Goal: Transaction & Acquisition: Purchase product/service

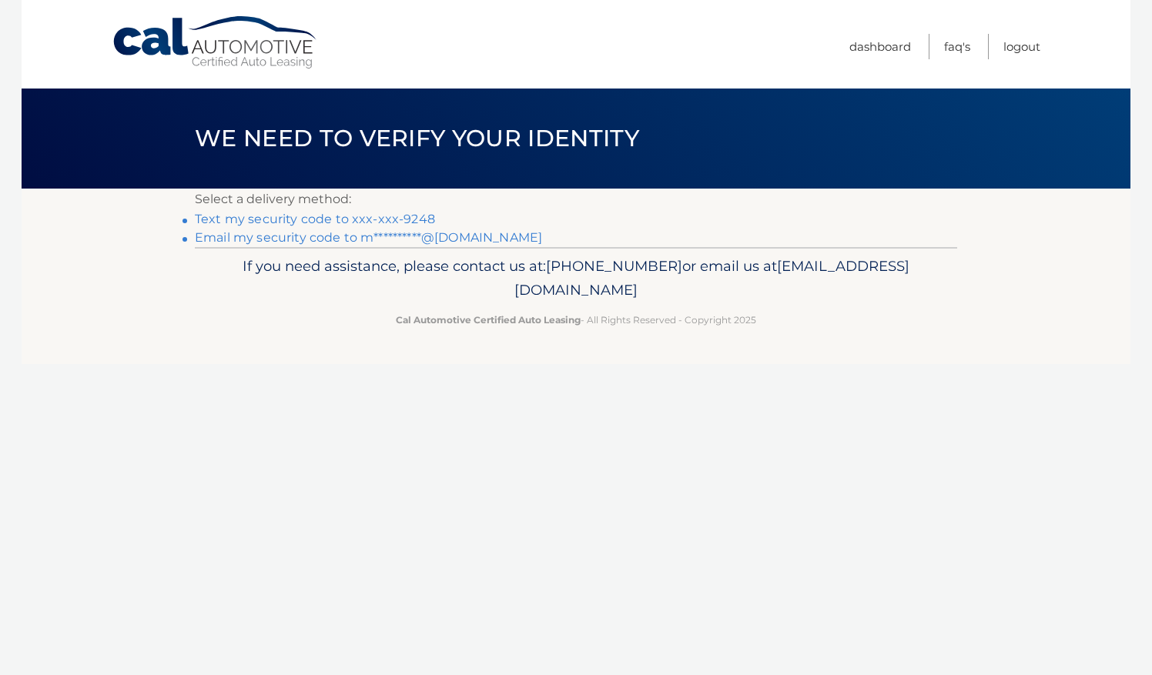
click at [401, 220] on link "Text my security code to xxx-xxx-9248" at bounding box center [315, 219] width 240 height 15
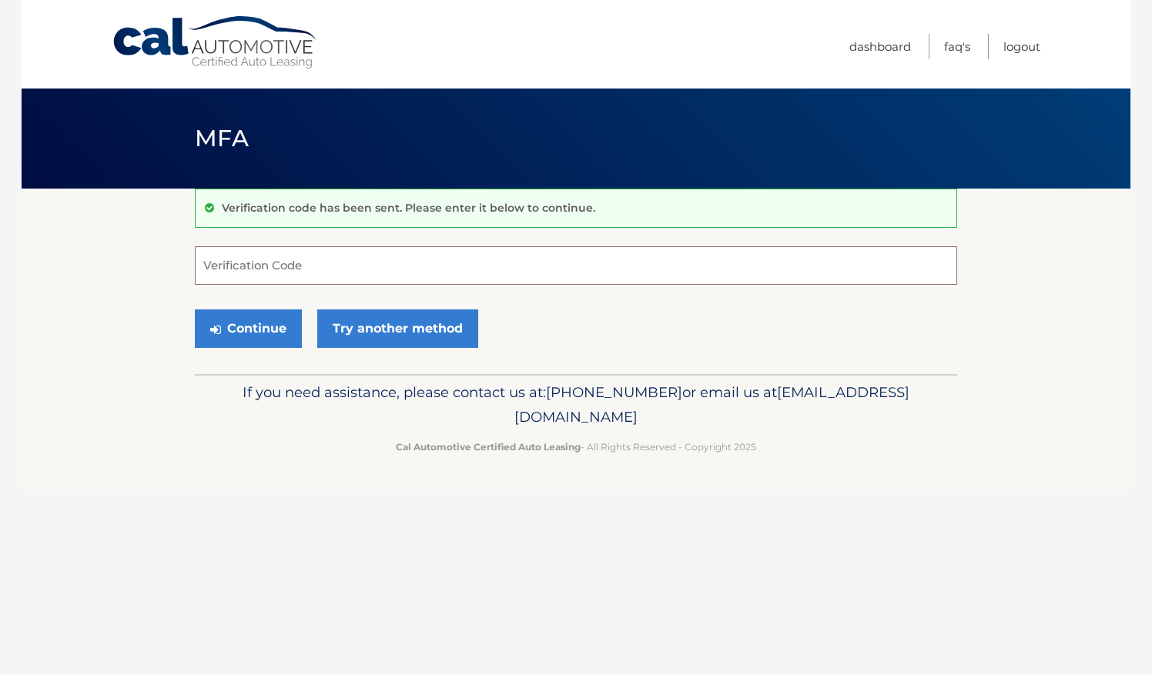
click at [341, 266] on input "Verification Code" at bounding box center [576, 265] width 762 height 38
type input "033181"
click at [237, 328] on button "Continue" at bounding box center [248, 328] width 107 height 38
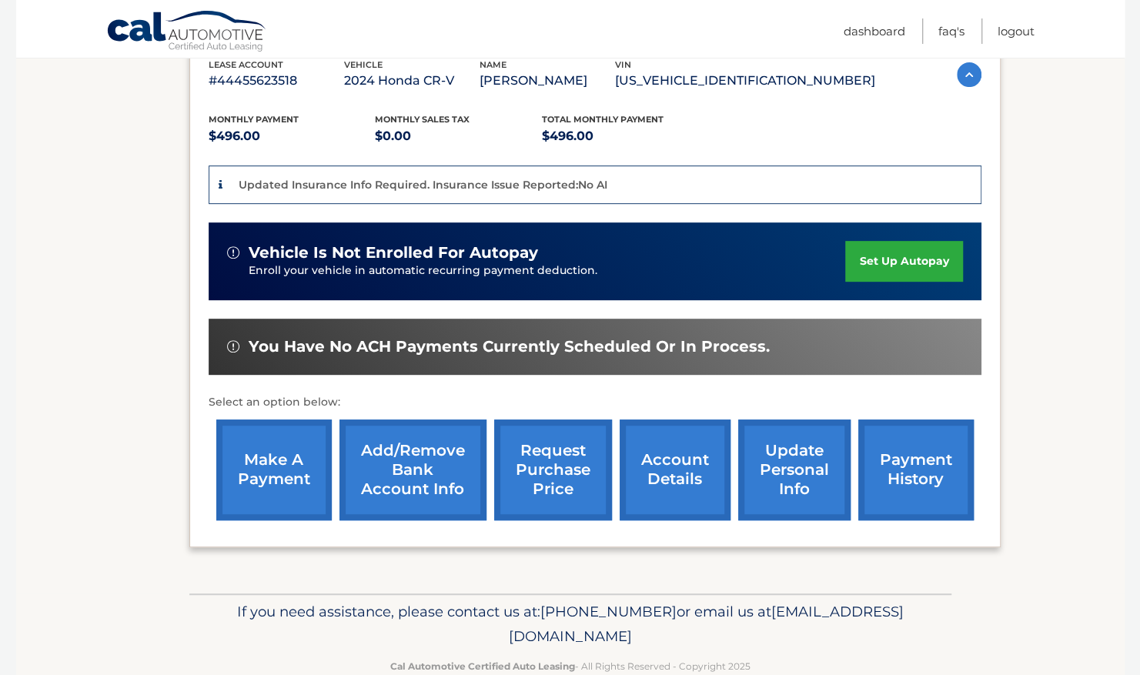
scroll to position [313, 0]
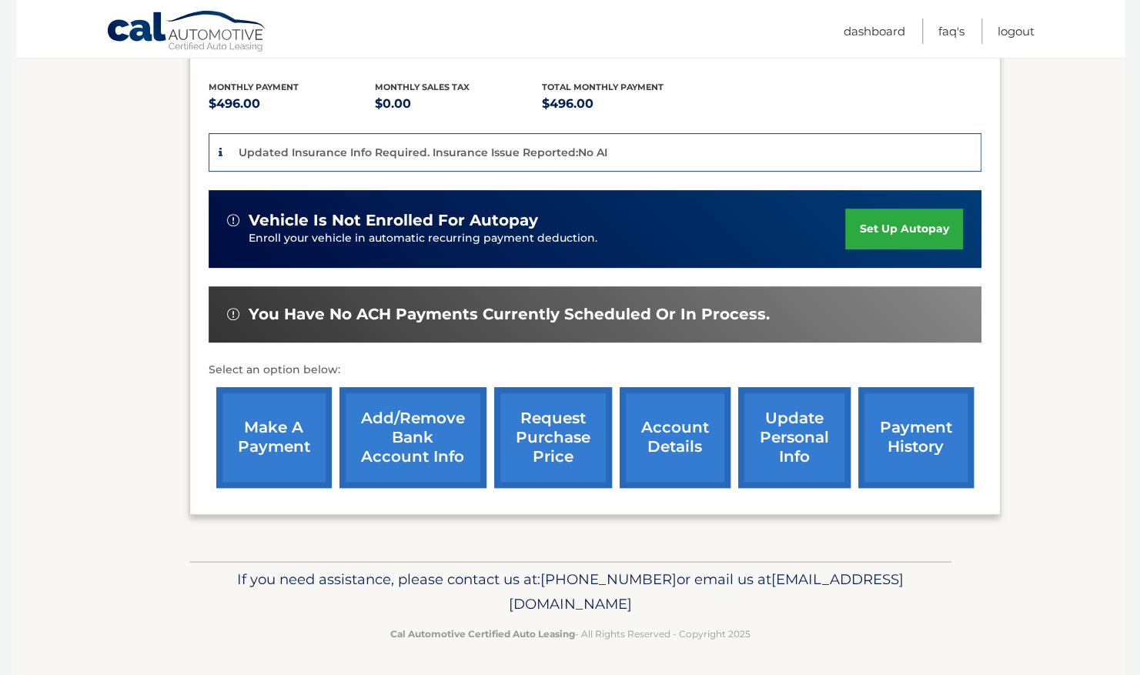
click at [262, 436] on link "make a payment" at bounding box center [273, 437] width 115 height 101
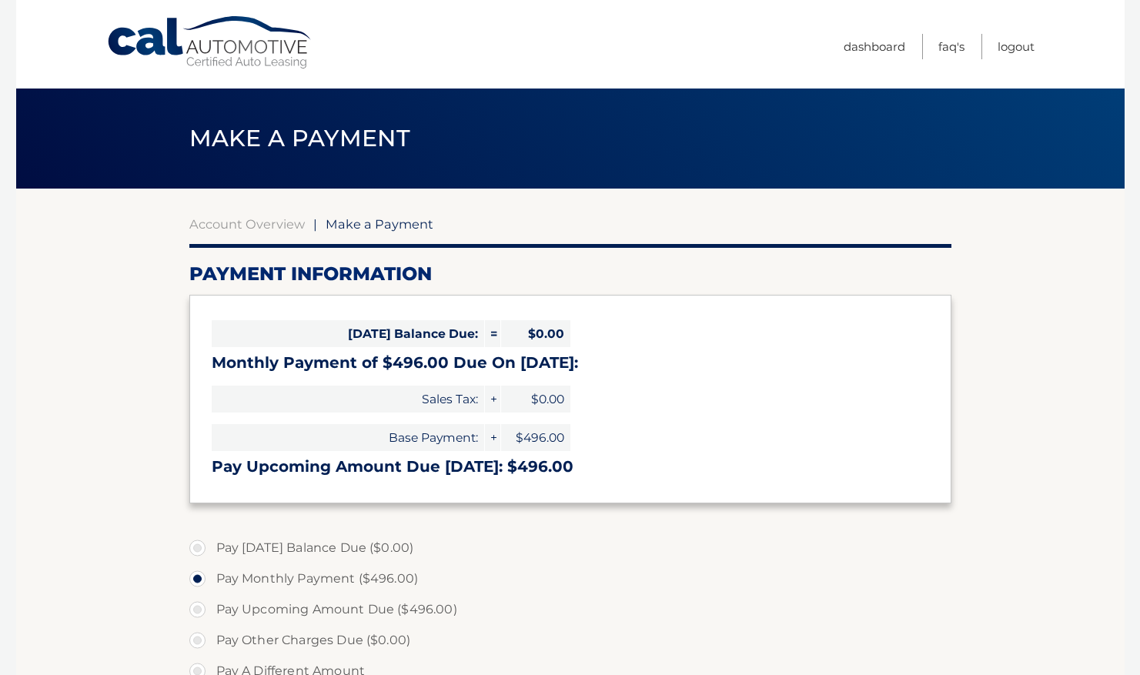
select select "YjBmZmY3YzQtMzY2YS00YzBkLTlhZmMtNTMxYjVjMDExMTg5"
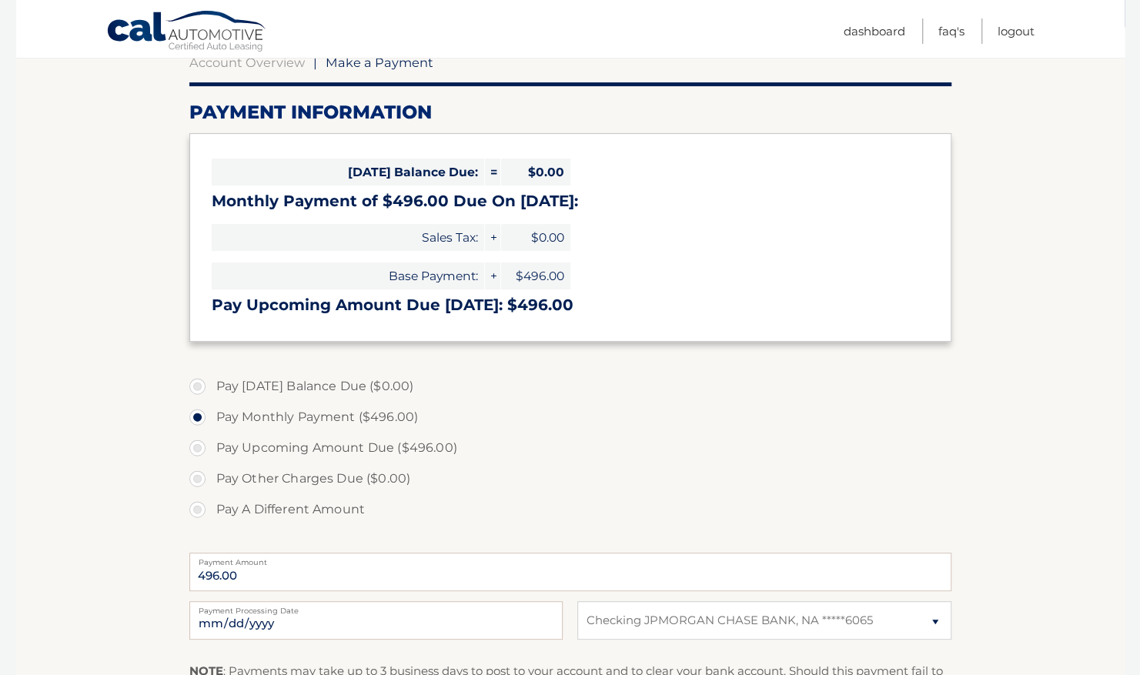
scroll to position [197, 0]
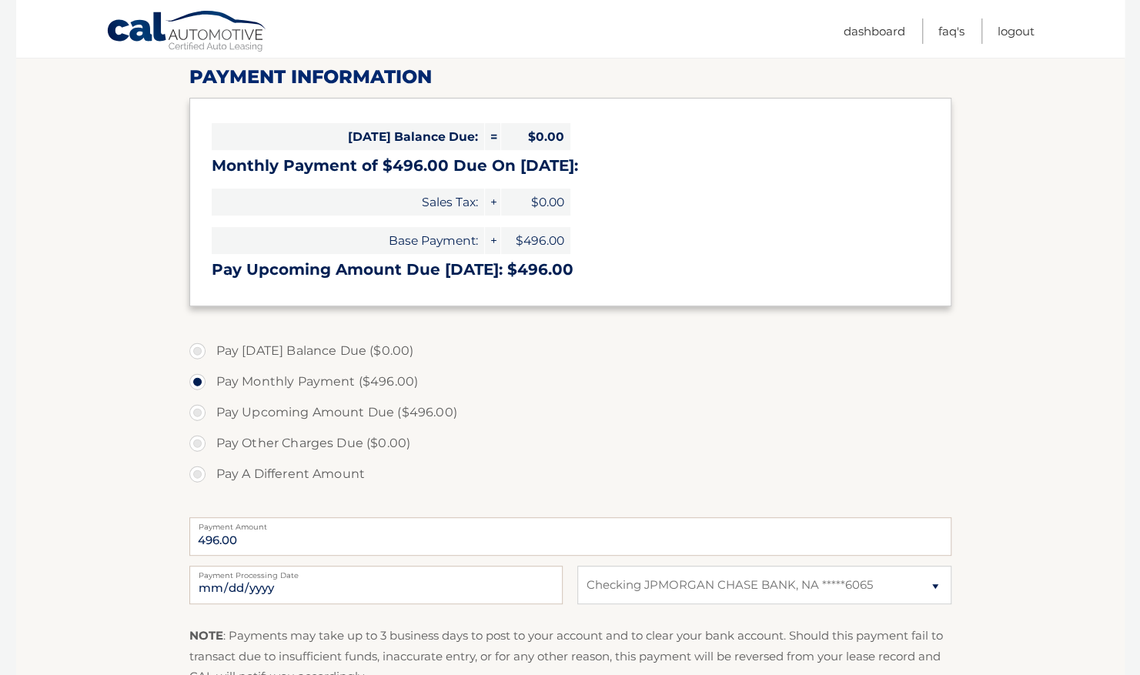
click at [200, 476] on label "Pay A Different Amount" at bounding box center [570, 474] width 762 height 31
click at [200, 476] on input "Pay A Different Amount" at bounding box center [203, 471] width 15 height 25
radio input "true"
click at [329, 542] on input "Payment Amount" at bounding box center [570, 536] width 762 height 38
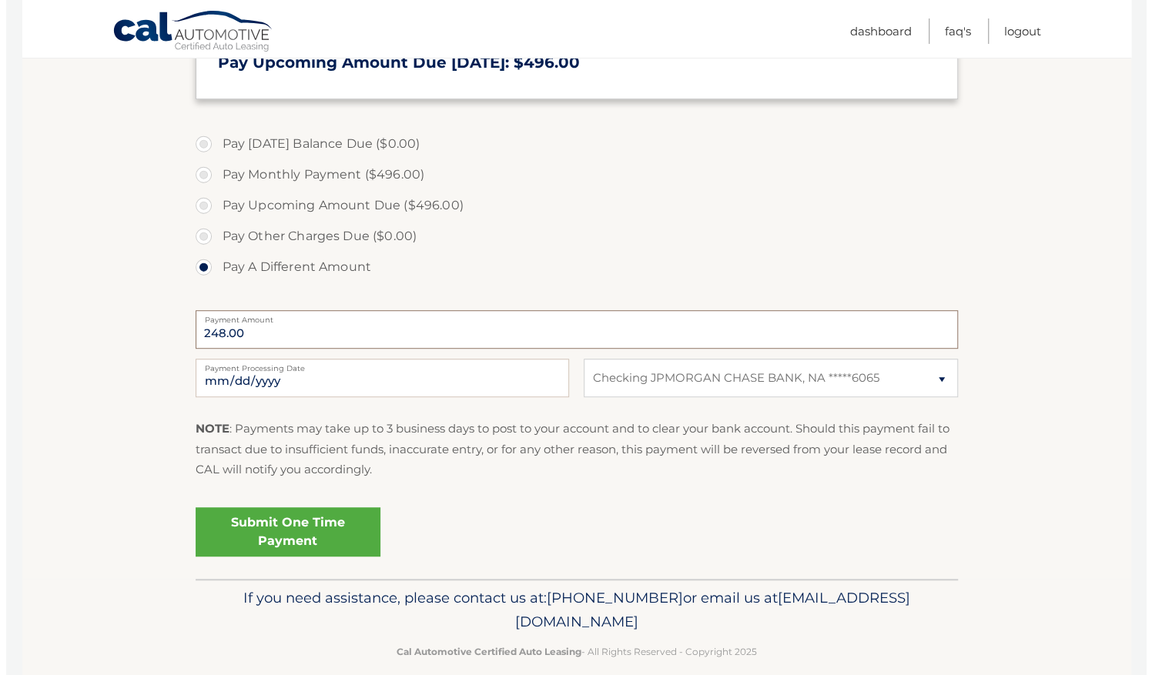
scroll to position [423, 0]
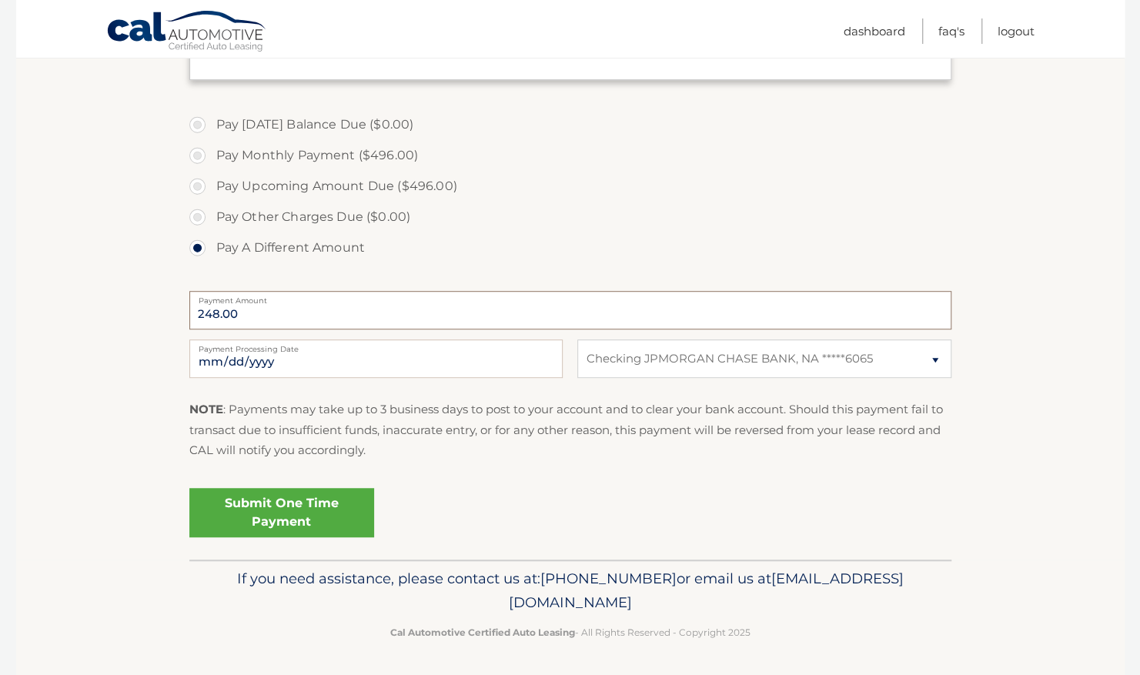
type input "248.00"
click at [296, 510] on link "Submit One Time Payment" at bounding box center [281, 512] width 185 height 49
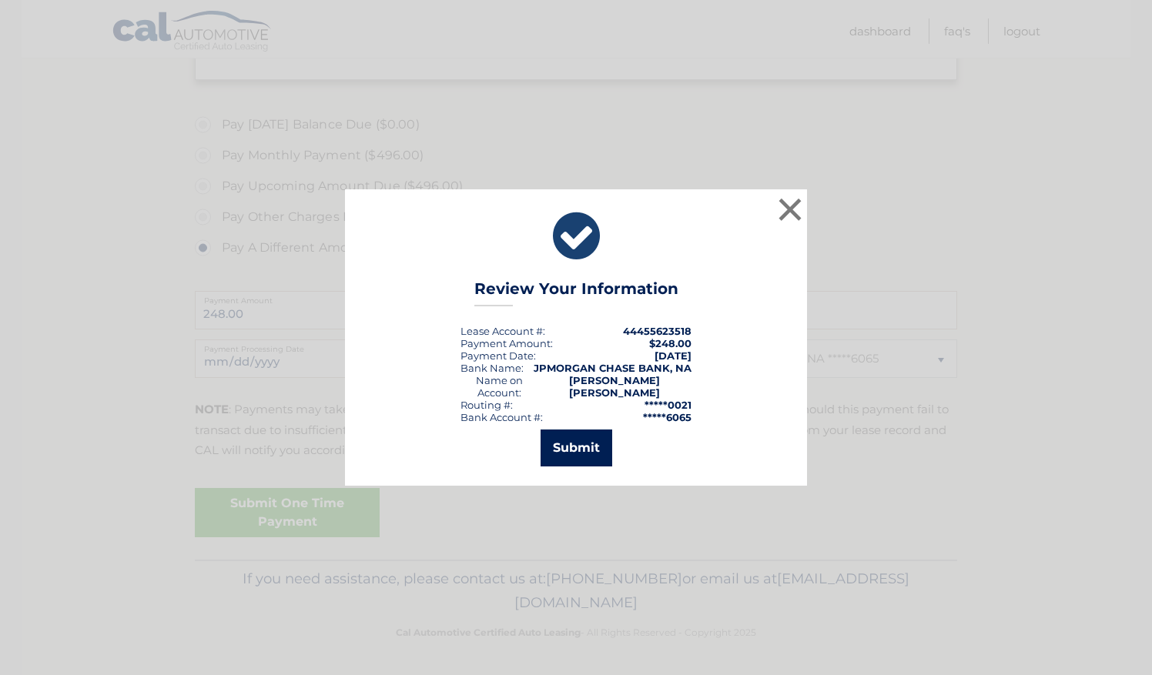
click at [570, 437] on button "Submit" at bounding box center [576, 448] width 72 height 37
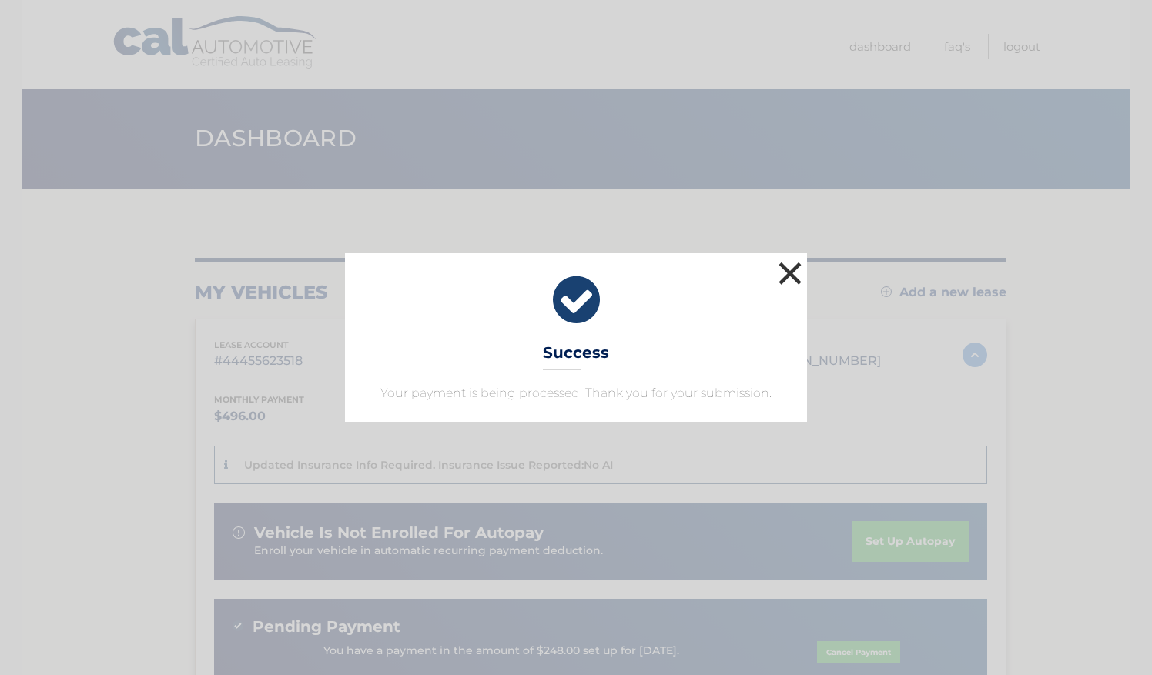
click at [786, 266] on button "×" at bounding box center [789, 273] width 31 height 31
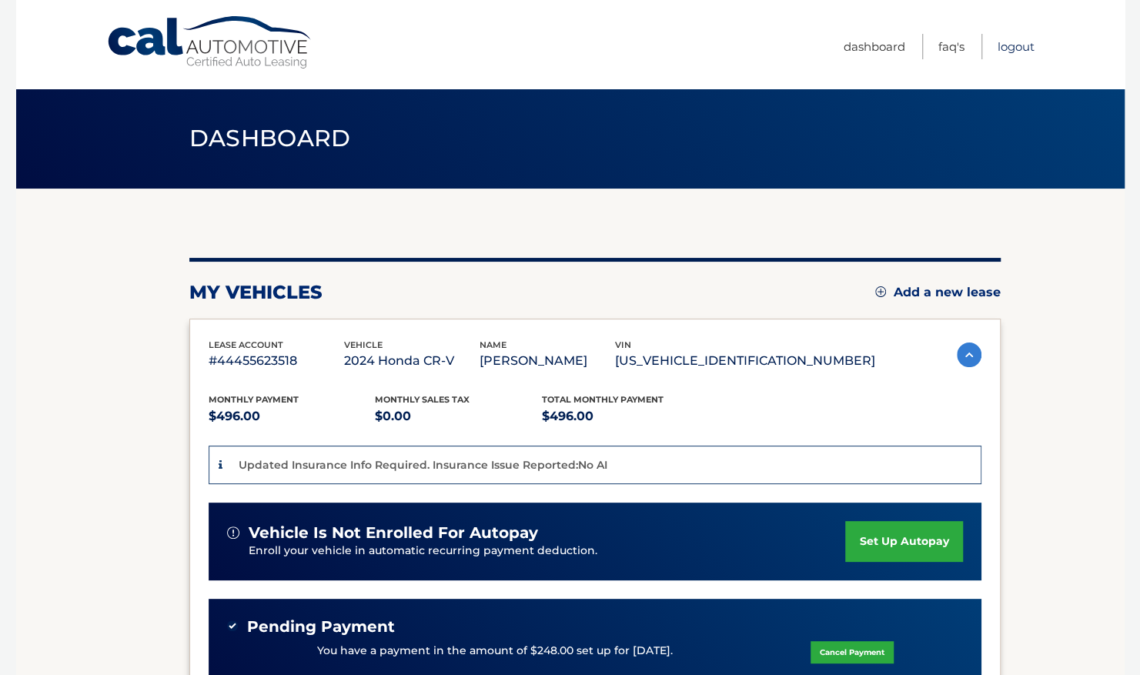
click at [1023, 48] on link "Logout" at bounding box center [1016, 46] width 37 height 25
